Goal: Information Seeking & Learning: Learn about a topic

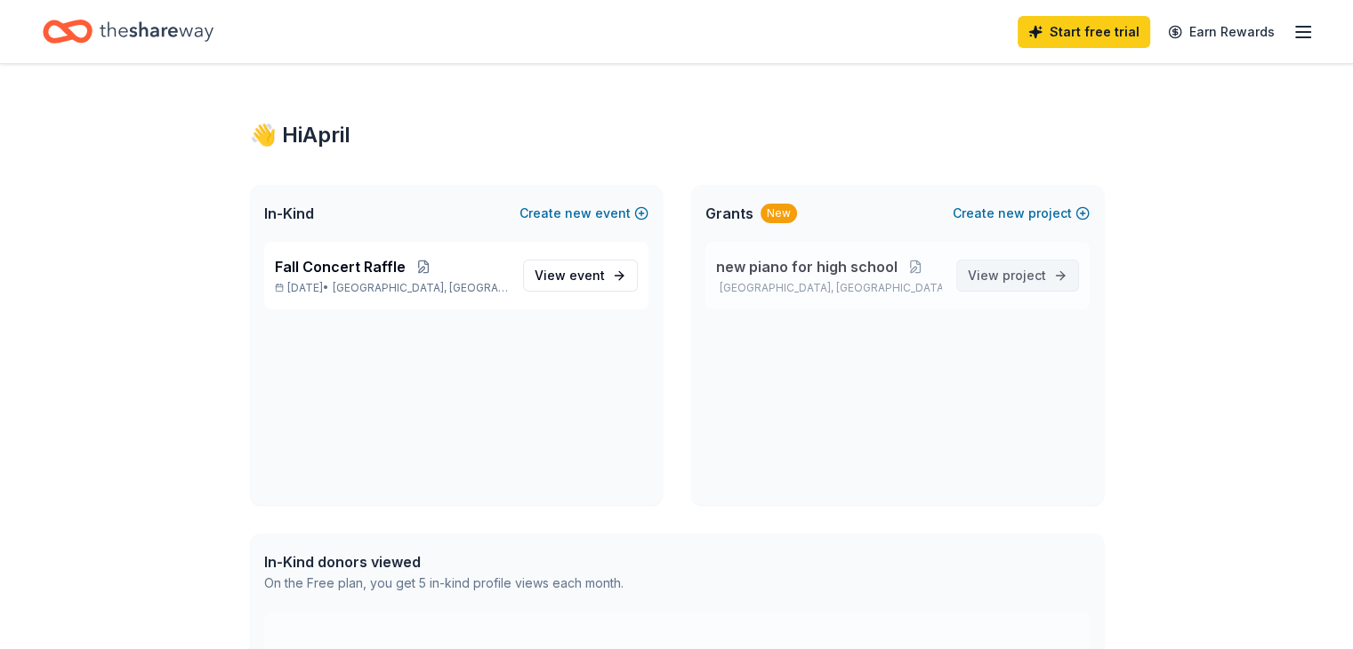
click at [996, 273] on span "View project" at bounding box center [1007, 275] width 78 height 21
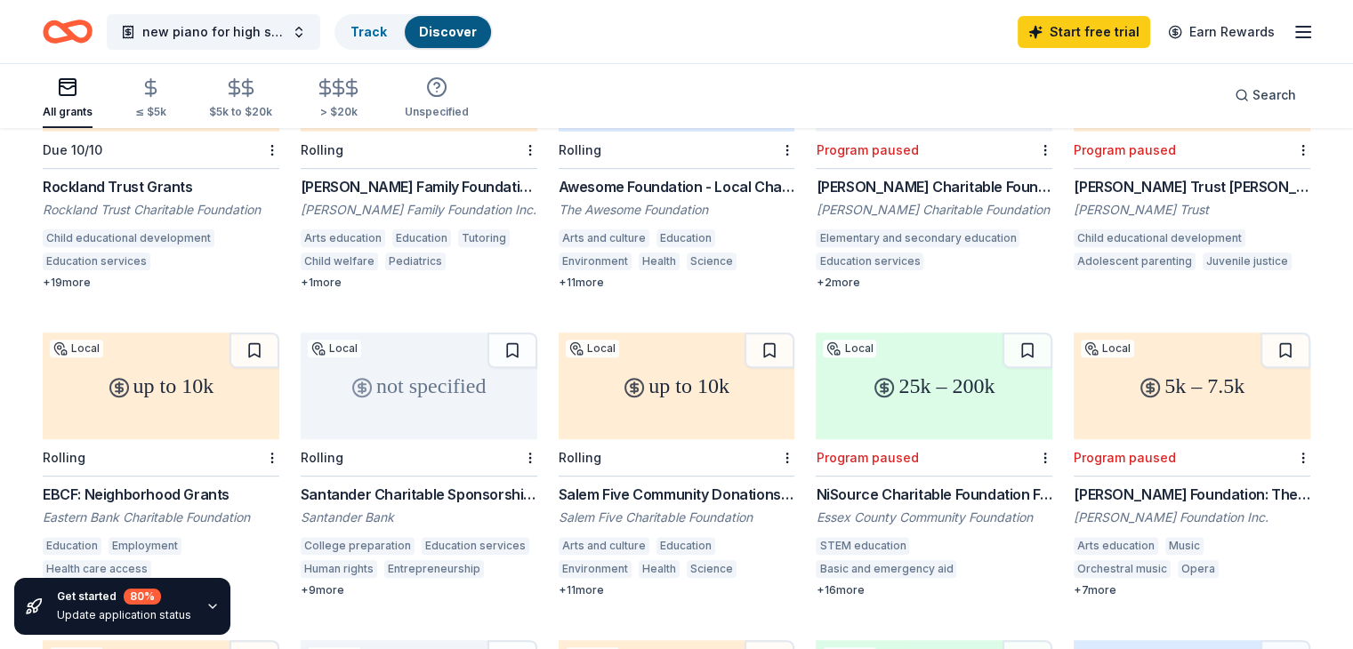
scroll to position [623, 0]
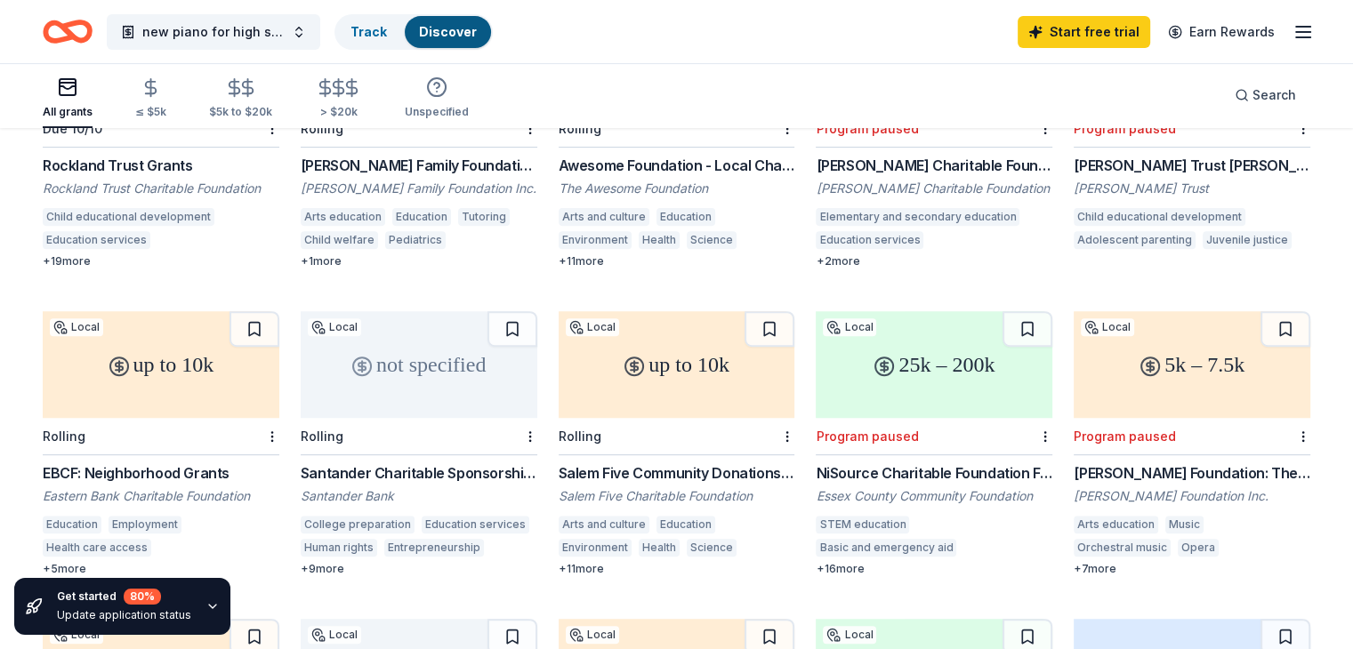
click at [655, 345] on div "up to 10k" at bounding box center [677, 364] width 237 height 107
click at [438, 347] on div "not specified" at bounding box center [419, 364] width 237 height 107
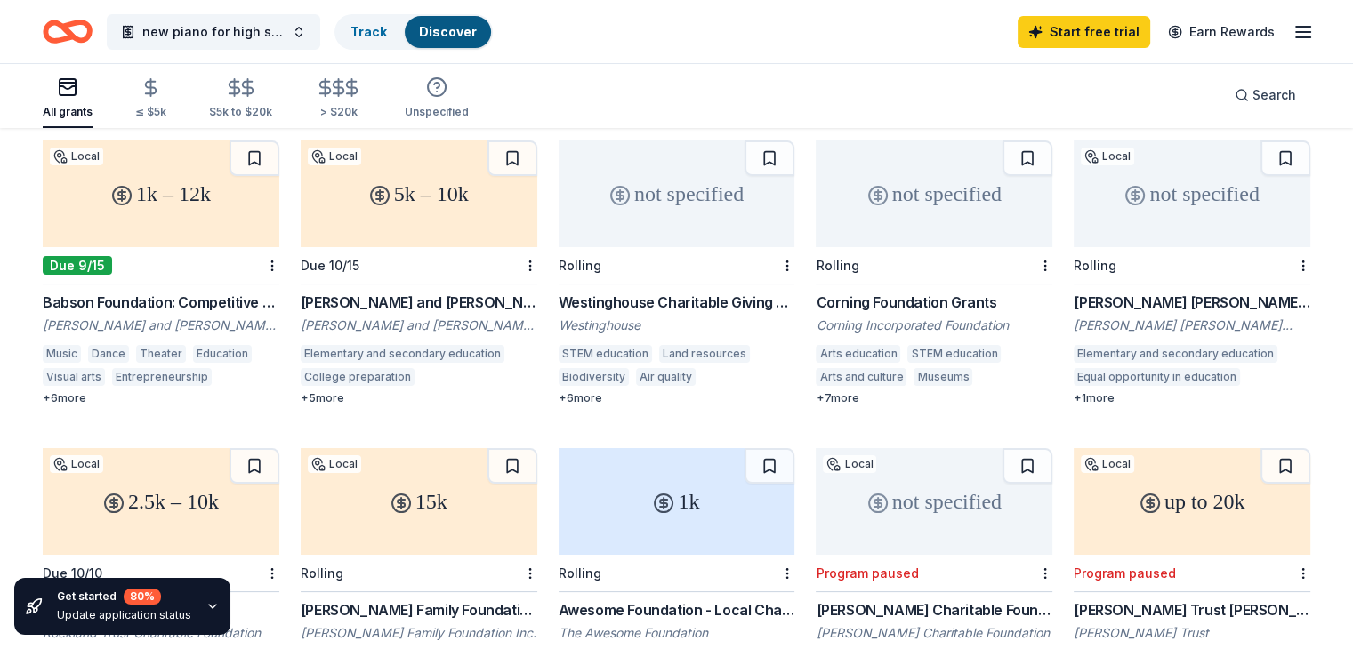
scroll to position [89, 0]
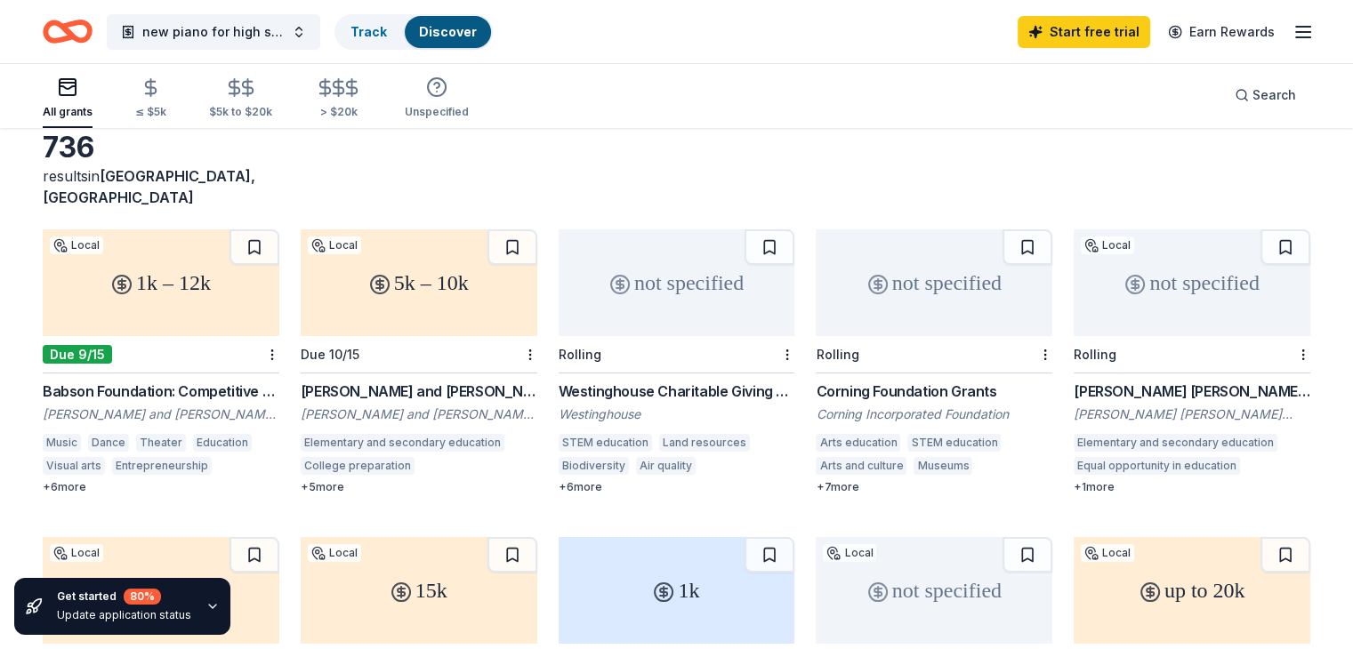
click at [177, 260] on div "1k – 12k" at bounding box center [161, 283] width 237 height 107
click at [384, 381] on div "Bushrod H. Campbell and Adah F. Hall Charity Fund Grant" at bounding box center [419, 391] width 237 height 21
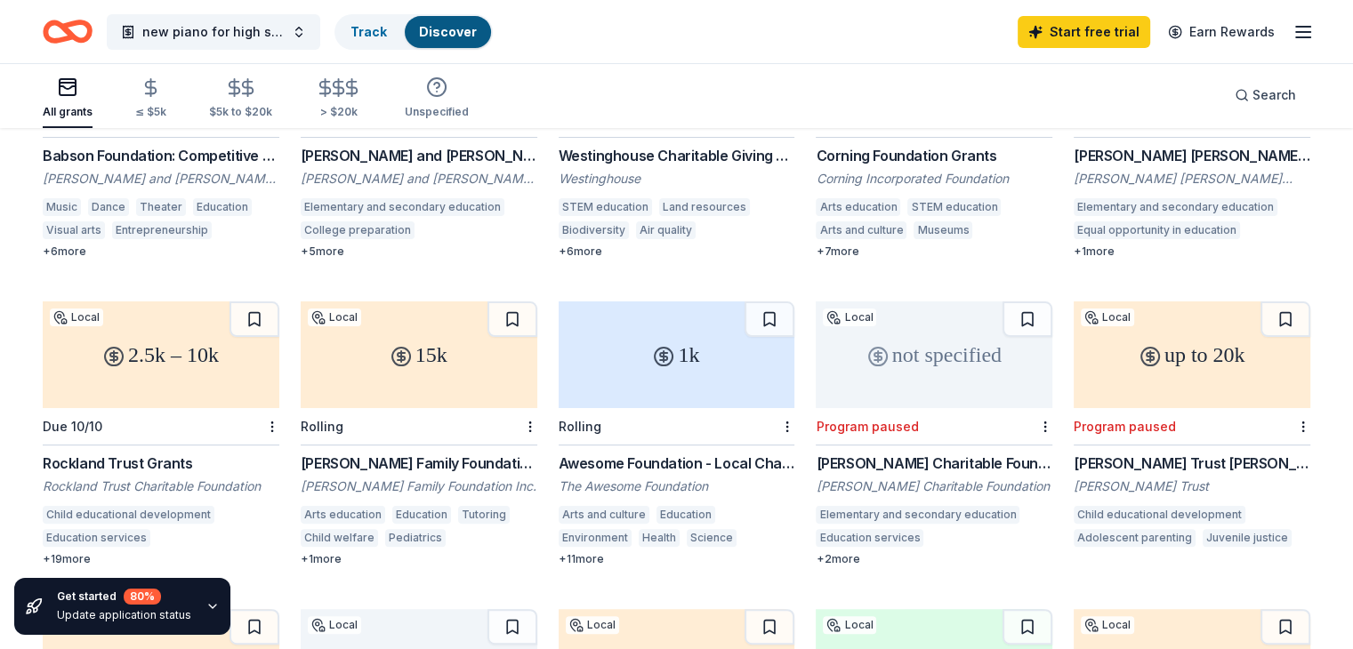
scroll to position [356, 0]
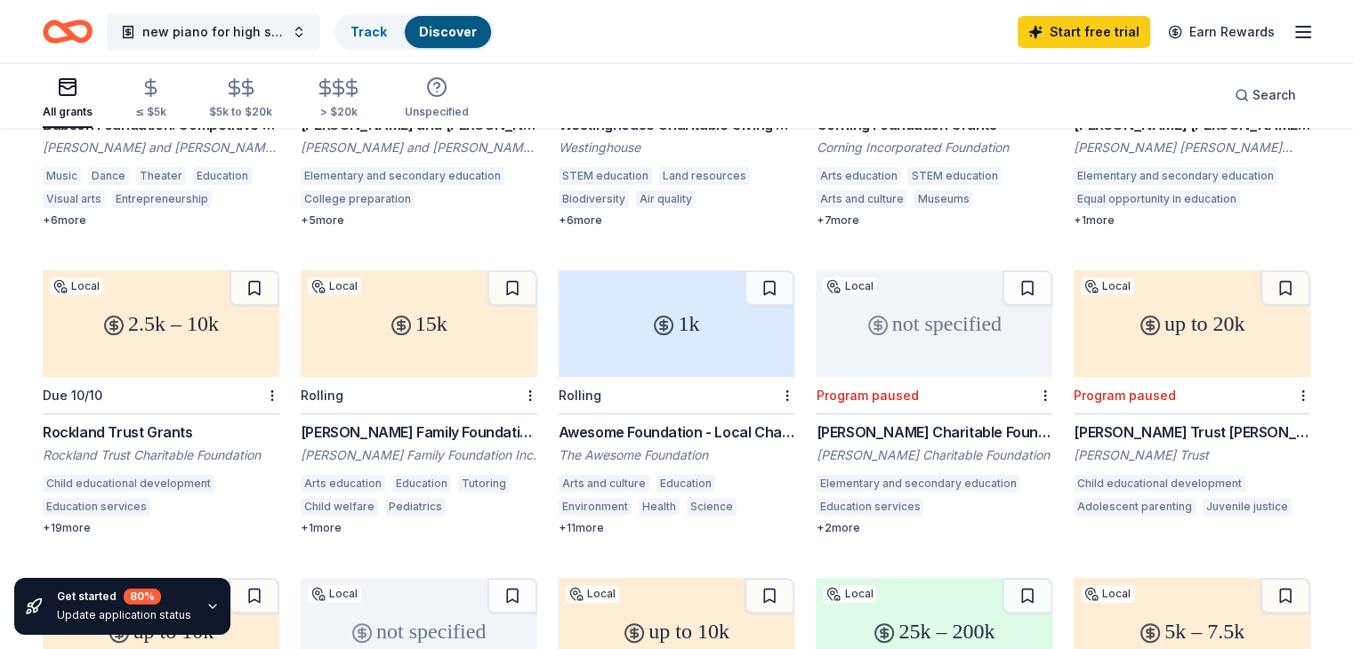
click at [178, 302] on div "2.5k – 10k" at bounding box center [161, 323] width 237 height 107
click at [438, 328] on div "15k" at bounding box center [419, 323] width 237 height 107
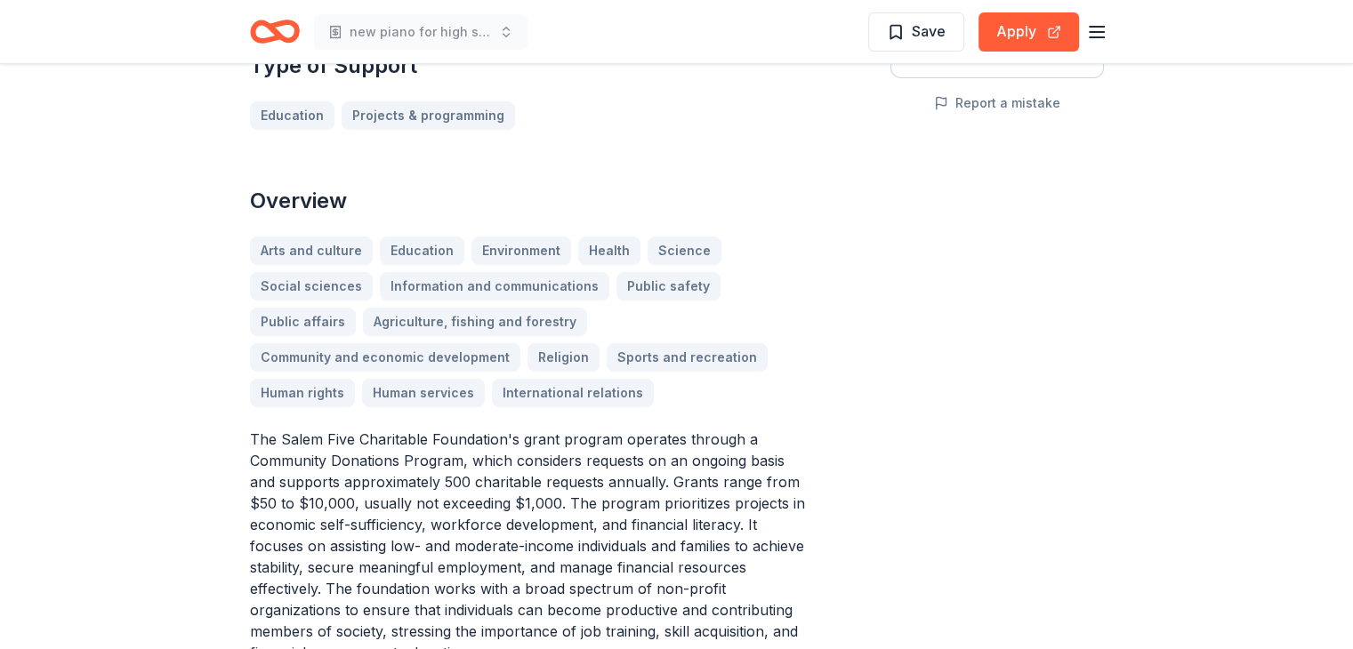
scroll to position [445, 0]
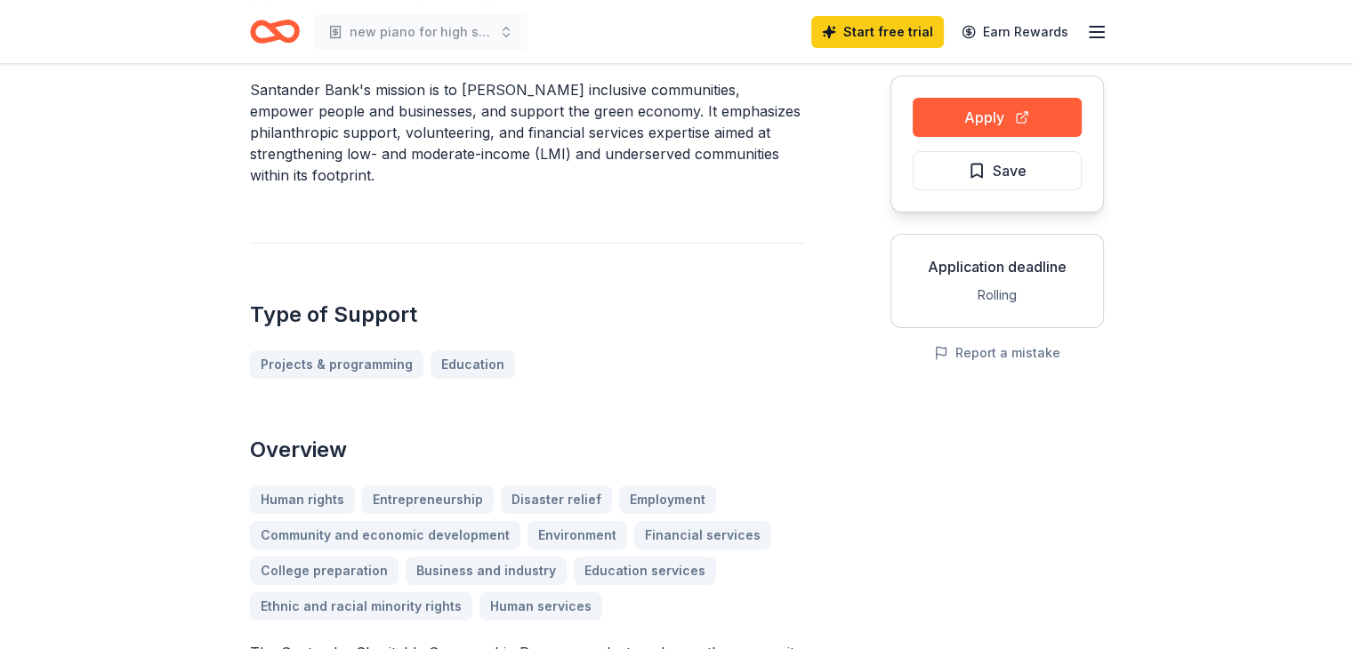
scroll to position [178, 0]
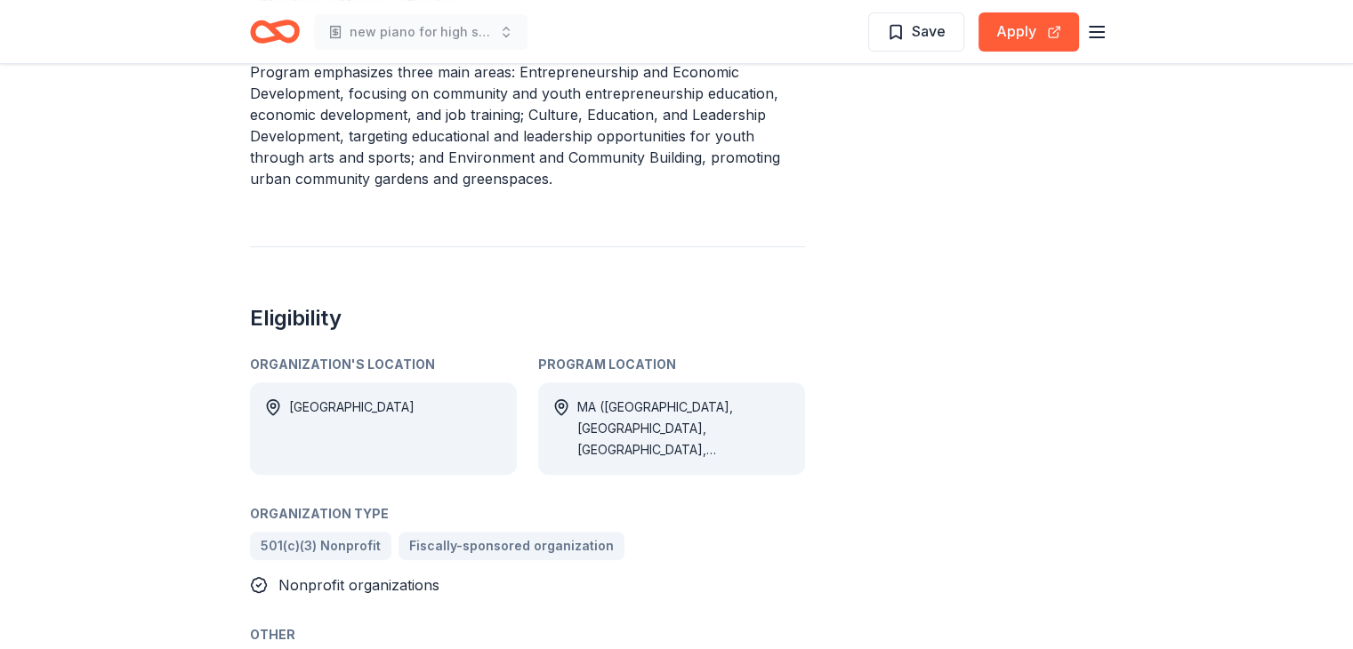
scroll to position [356, 0]
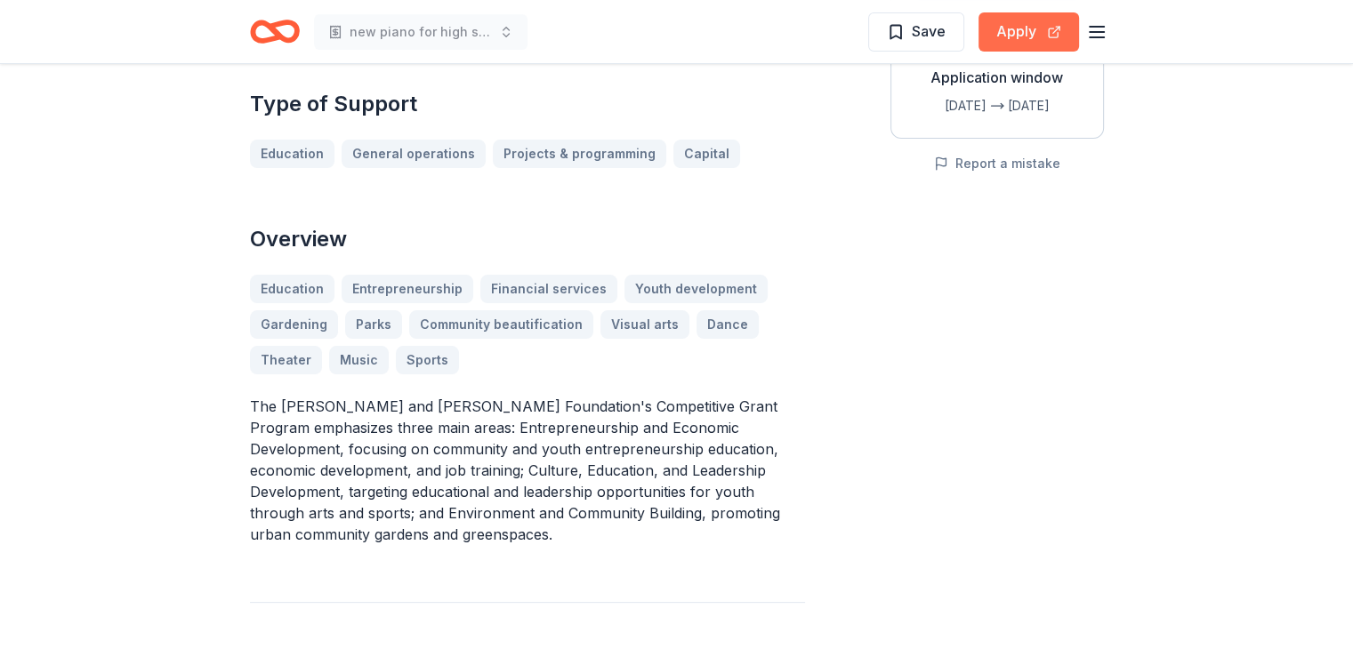
click at [1023, 33] on button "Apply" at bounding box center [1029, 31] width 101 height 39
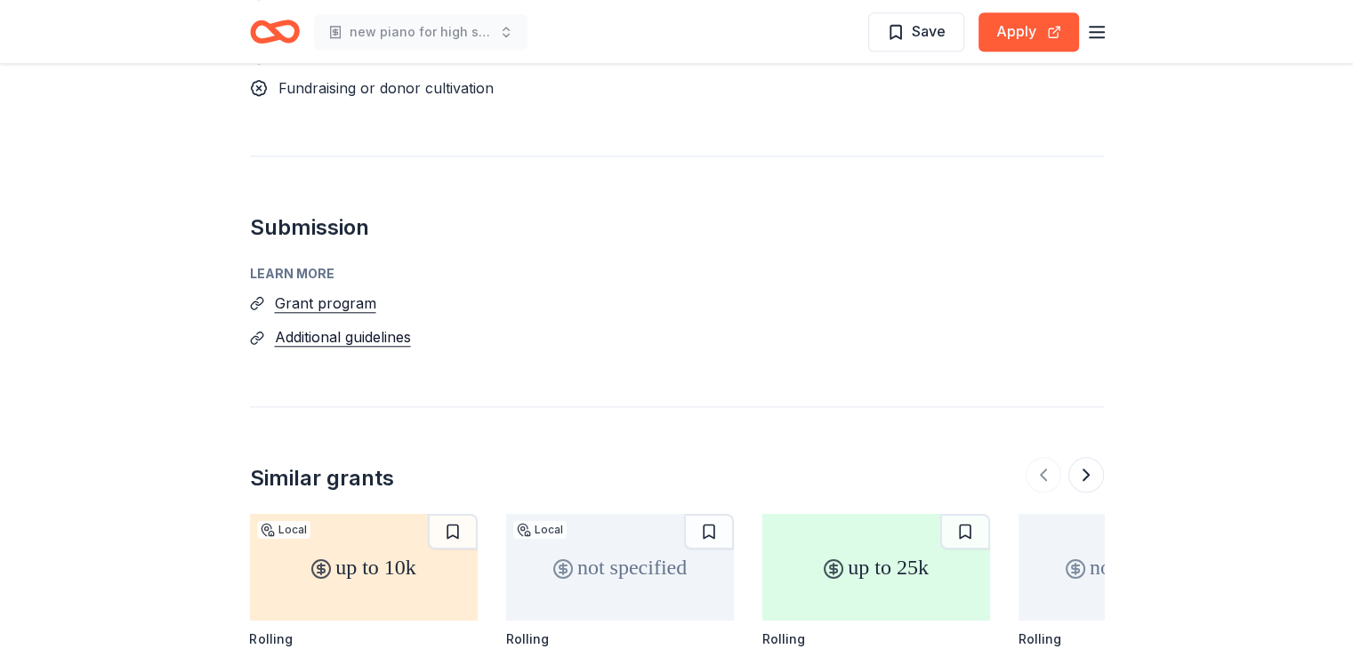
scroll to position [1690, 0]
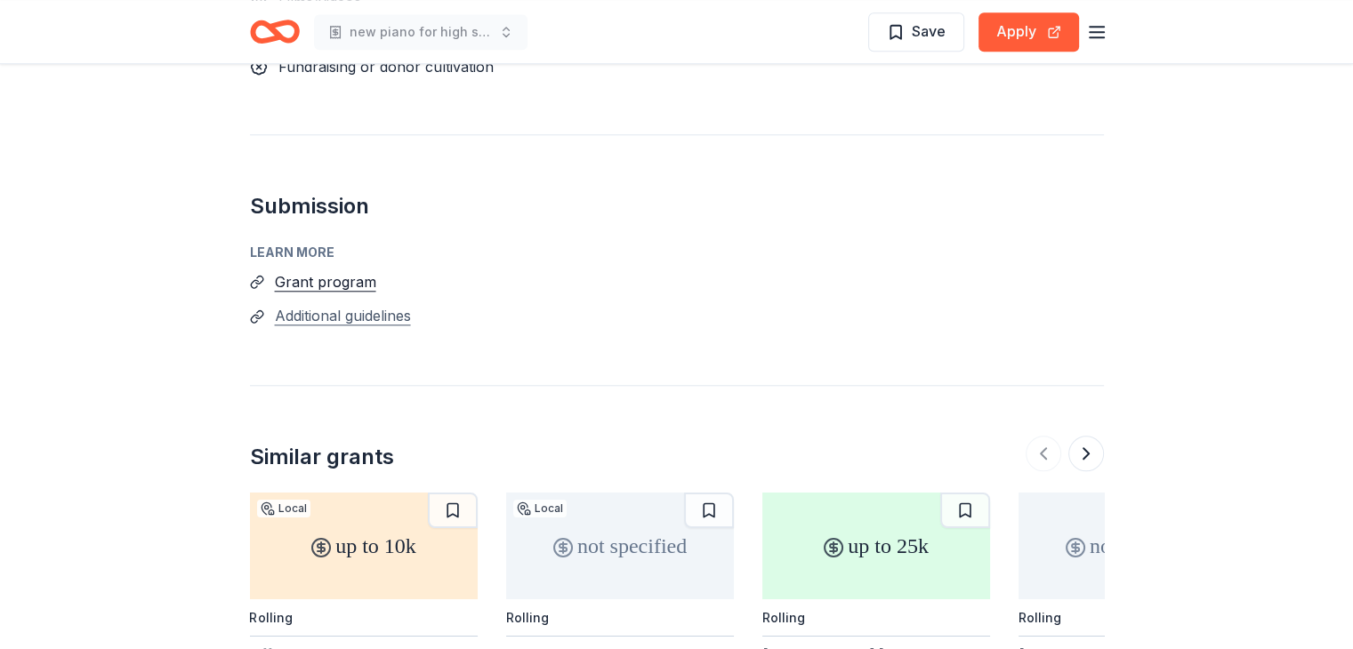
click at [375, 304] on button "Additional guidelines" at bounding box center [343, 315] width 136 height 23
click at [334, 304] on button "Additional guidelines" at bounding box center [343, 315] width 136 height 23
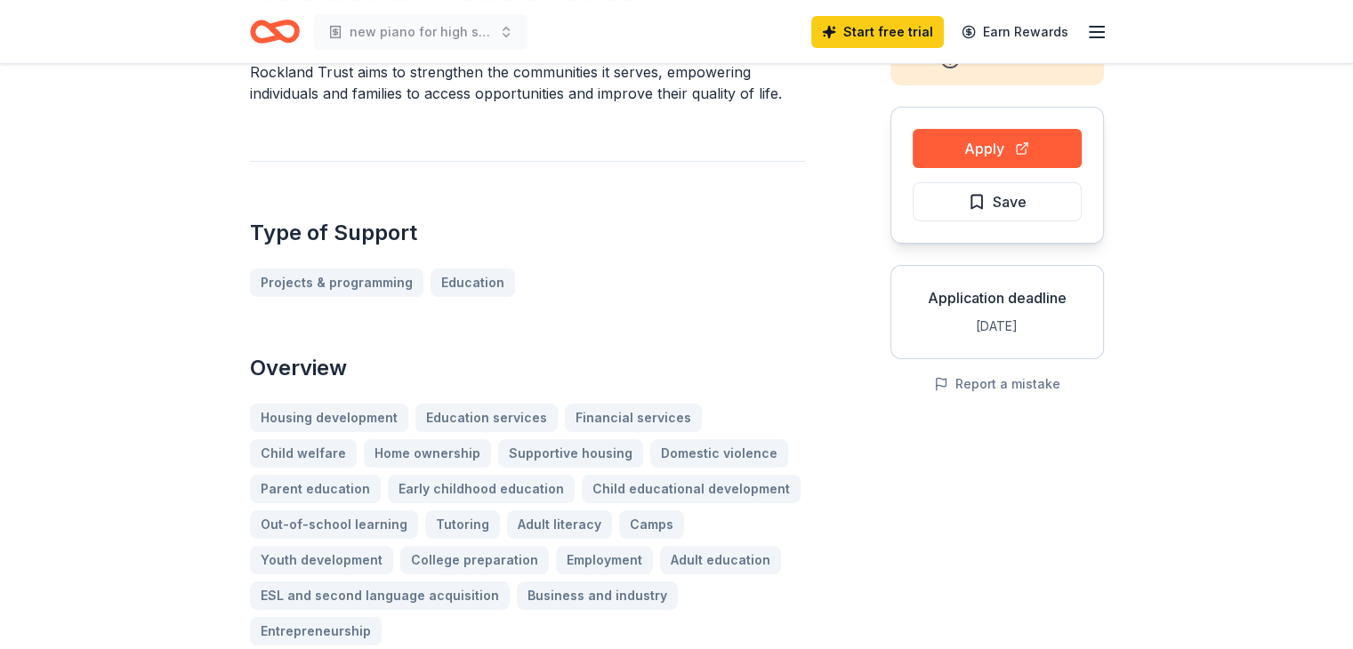
scroll to position [178, 0]
